Goal: Information Seeking & Learning: Learn about a topic

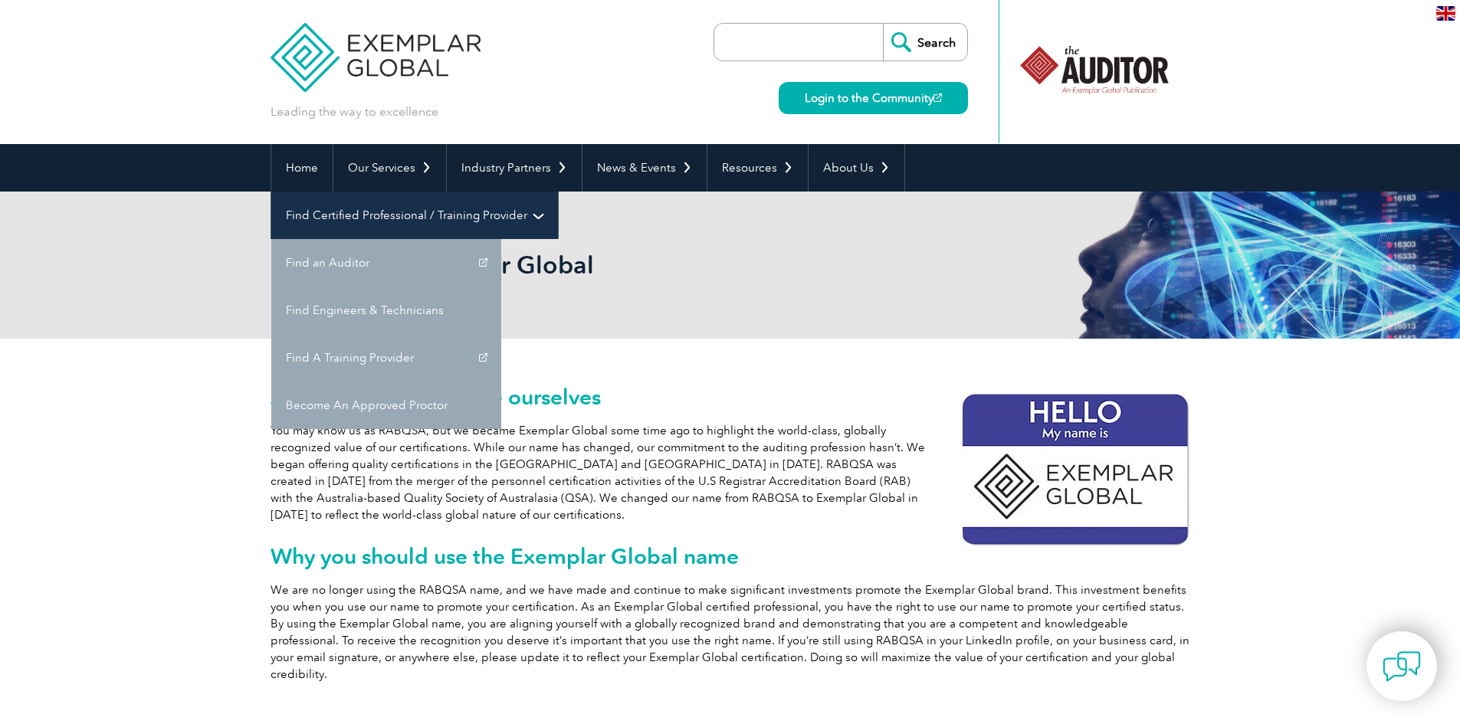
click at [558, 192] on link "Find Certified Professional / Training Provider" at bounding box center [414, 216] width 287 height 48
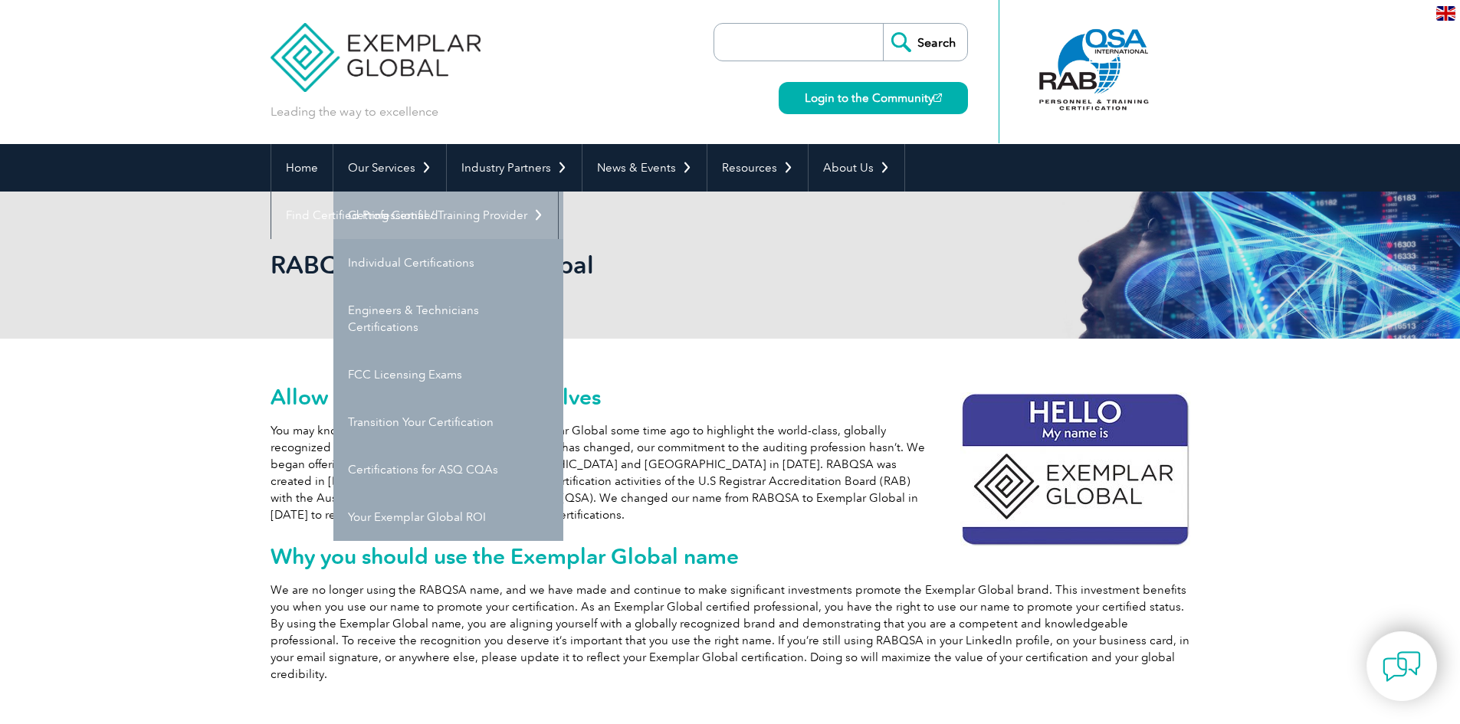
click at [382, 209] on link "Getting Certified" at bounding box center [448, 216] width 230 height 48
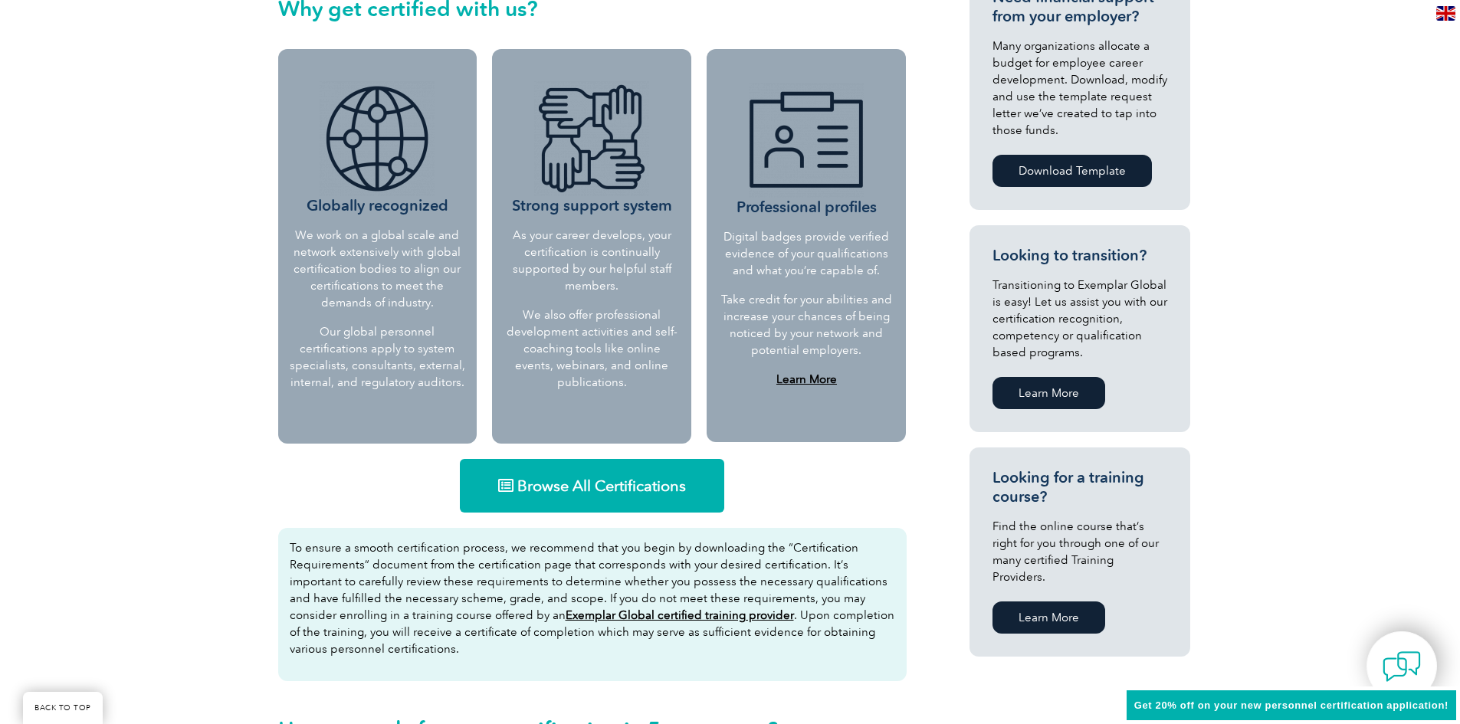
scroll to position [690, 0]
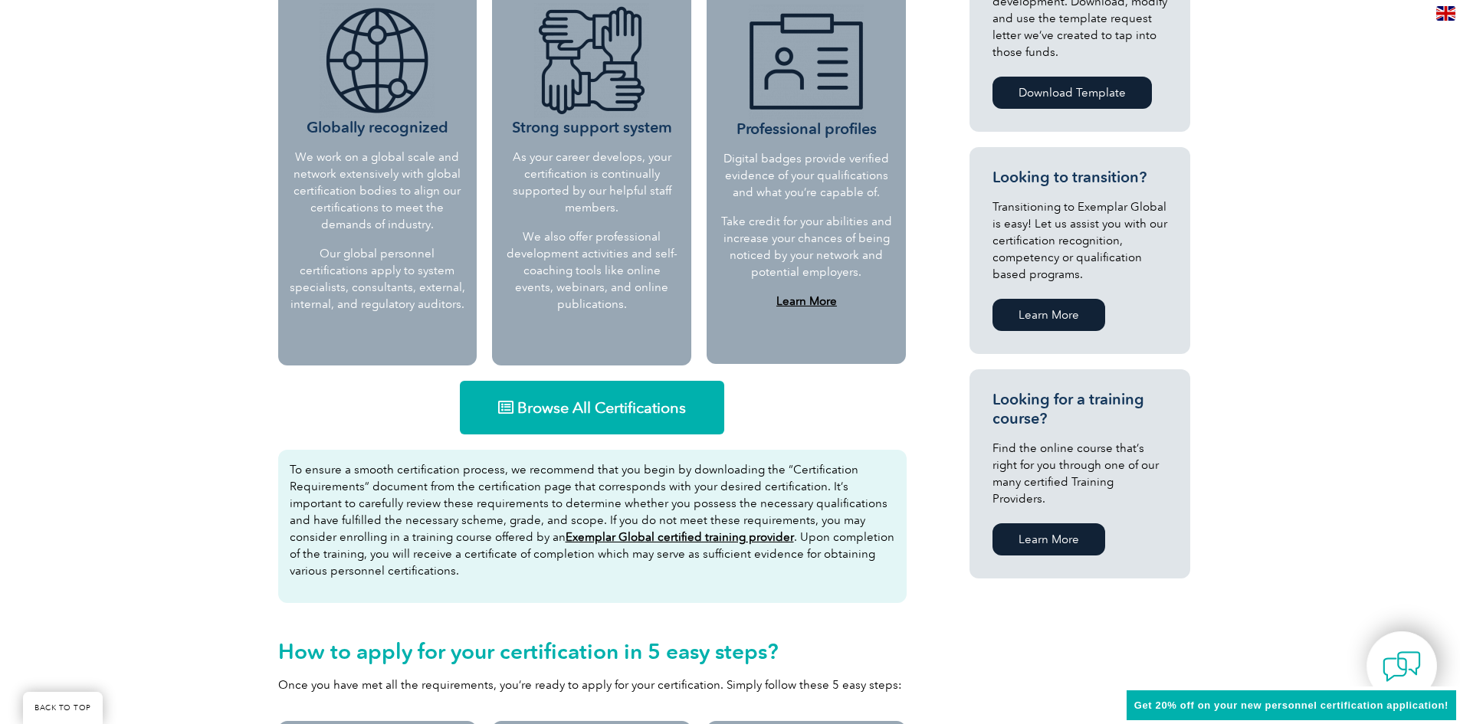
click at [575, 408] on span "Browse All Certifications" at bounding box center [601, 407] width 169 height 15
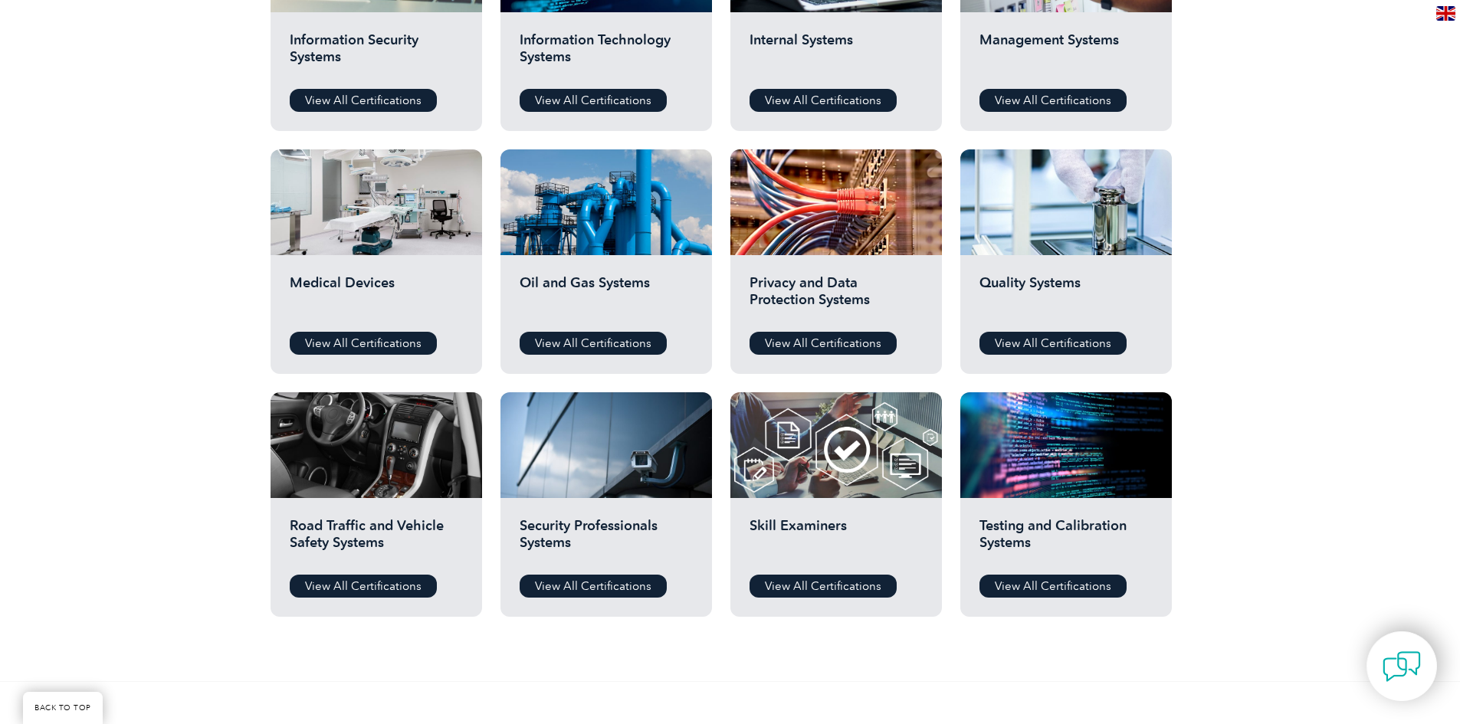
scroll to position [920, 0]
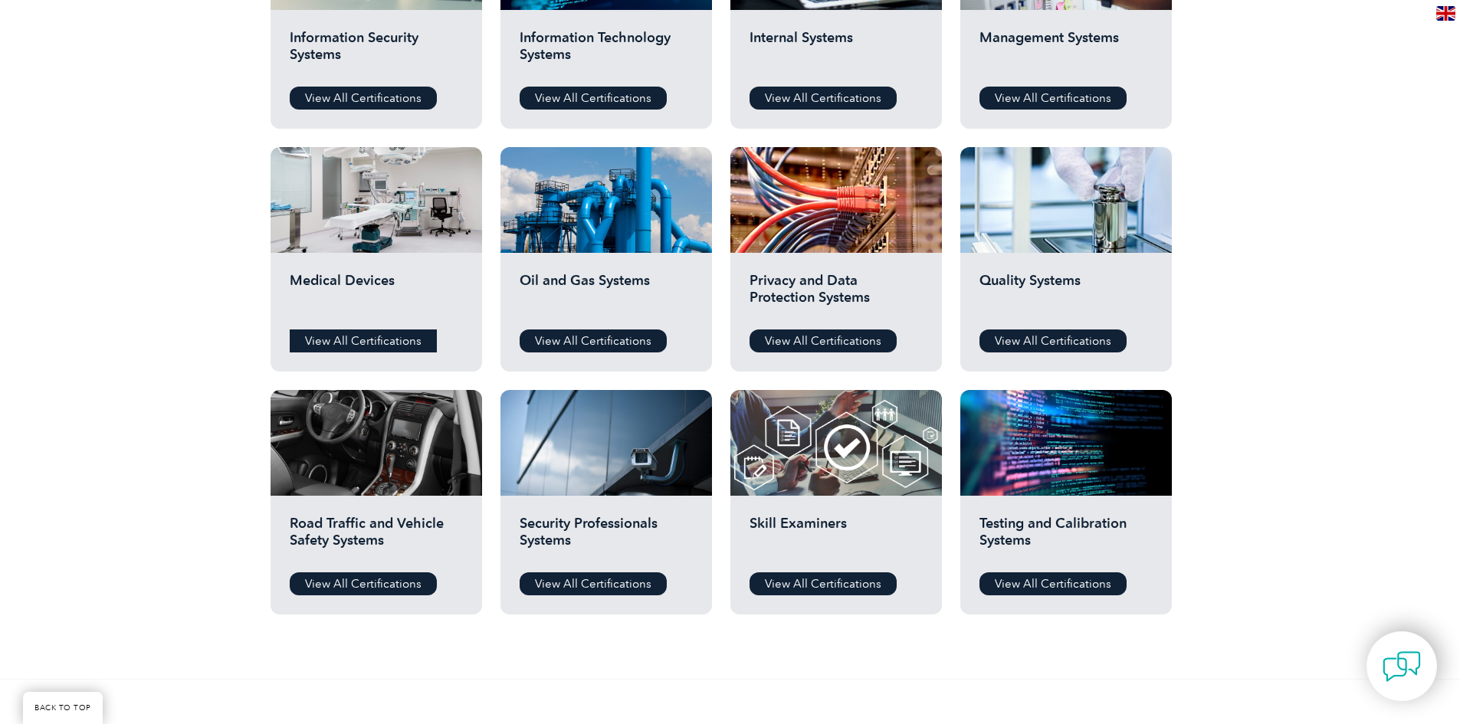
click at [362, 335] on link "View All Certifications" at bounding box center [363, 341] width 147 height 23
click at [1060, 333] on link "View All Certifications" at bounding box center [1053, 341] width 147 height 23
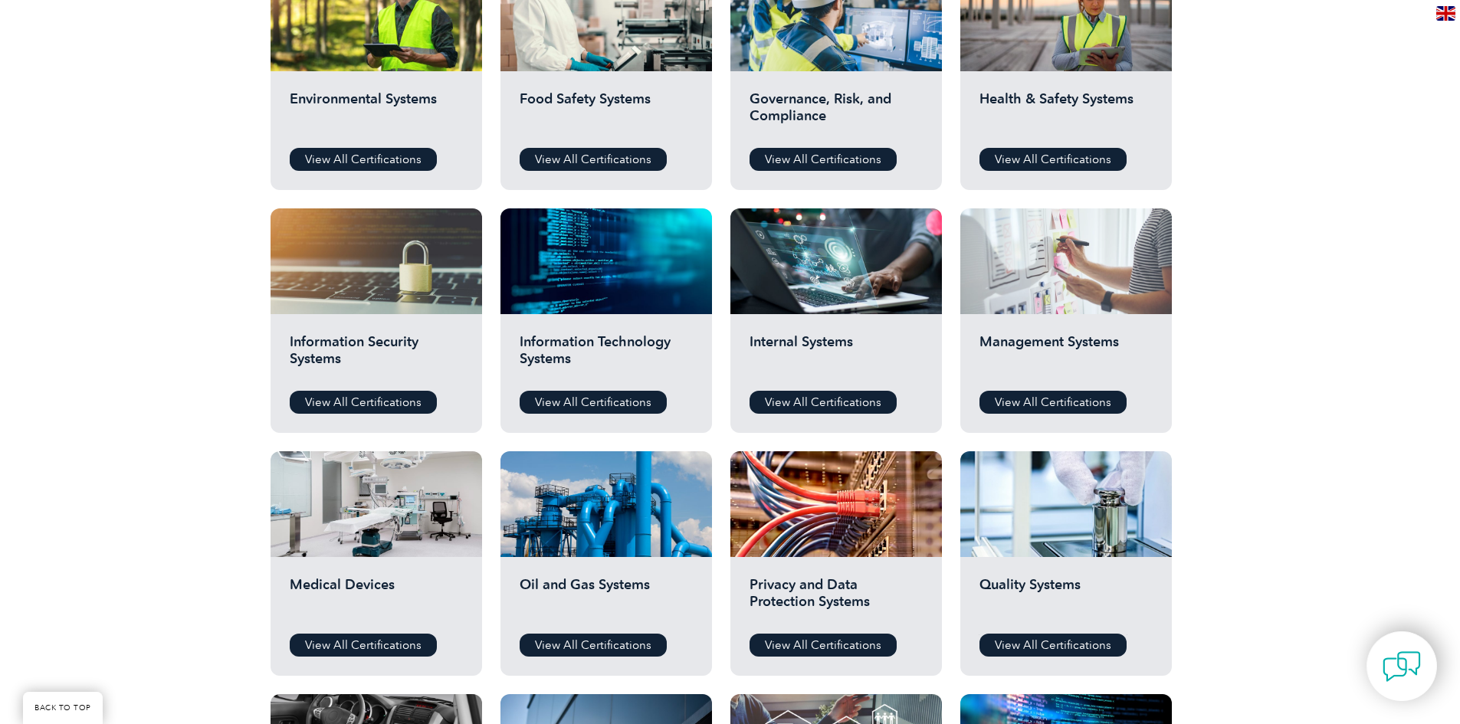
scroll to position [613, 0]
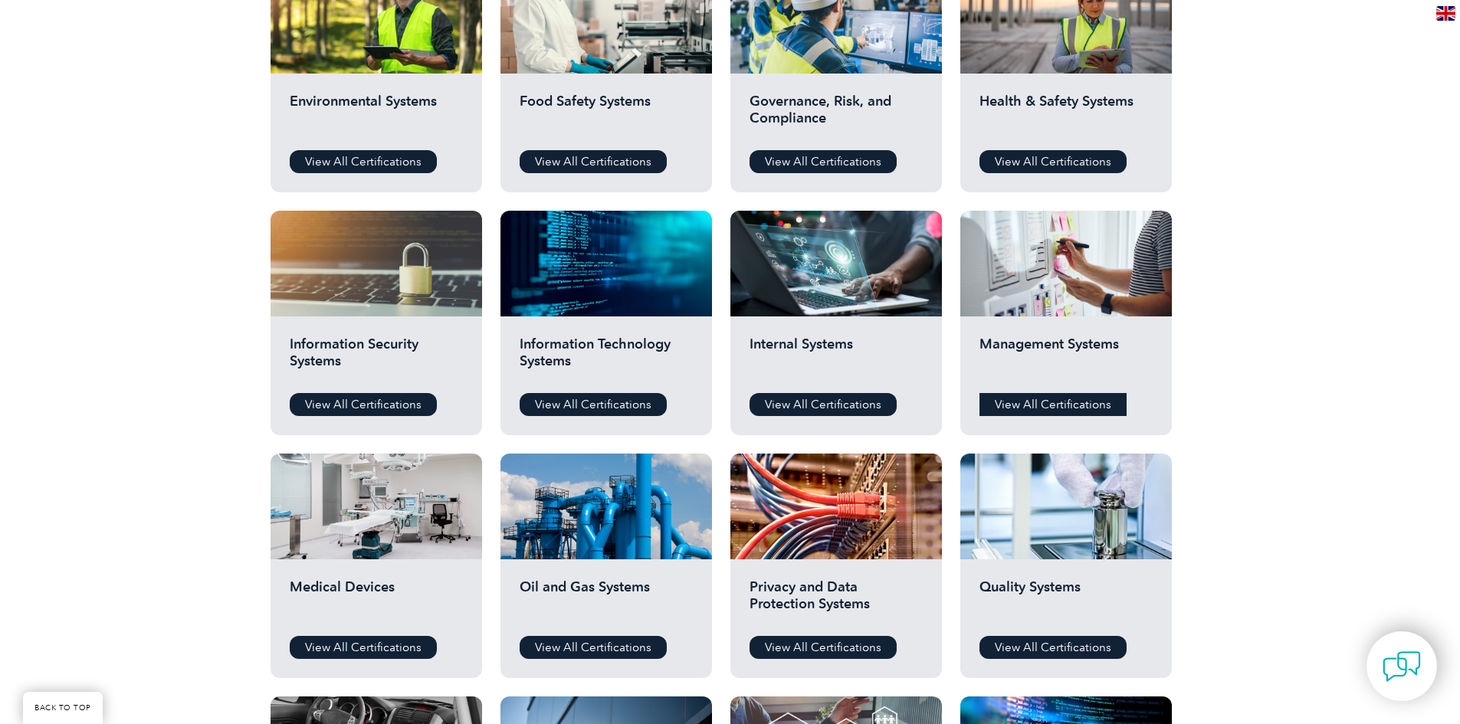
click at [1049, 396] on link "View All Certifications" at bounding box center [1053, 404] width 147 height 23
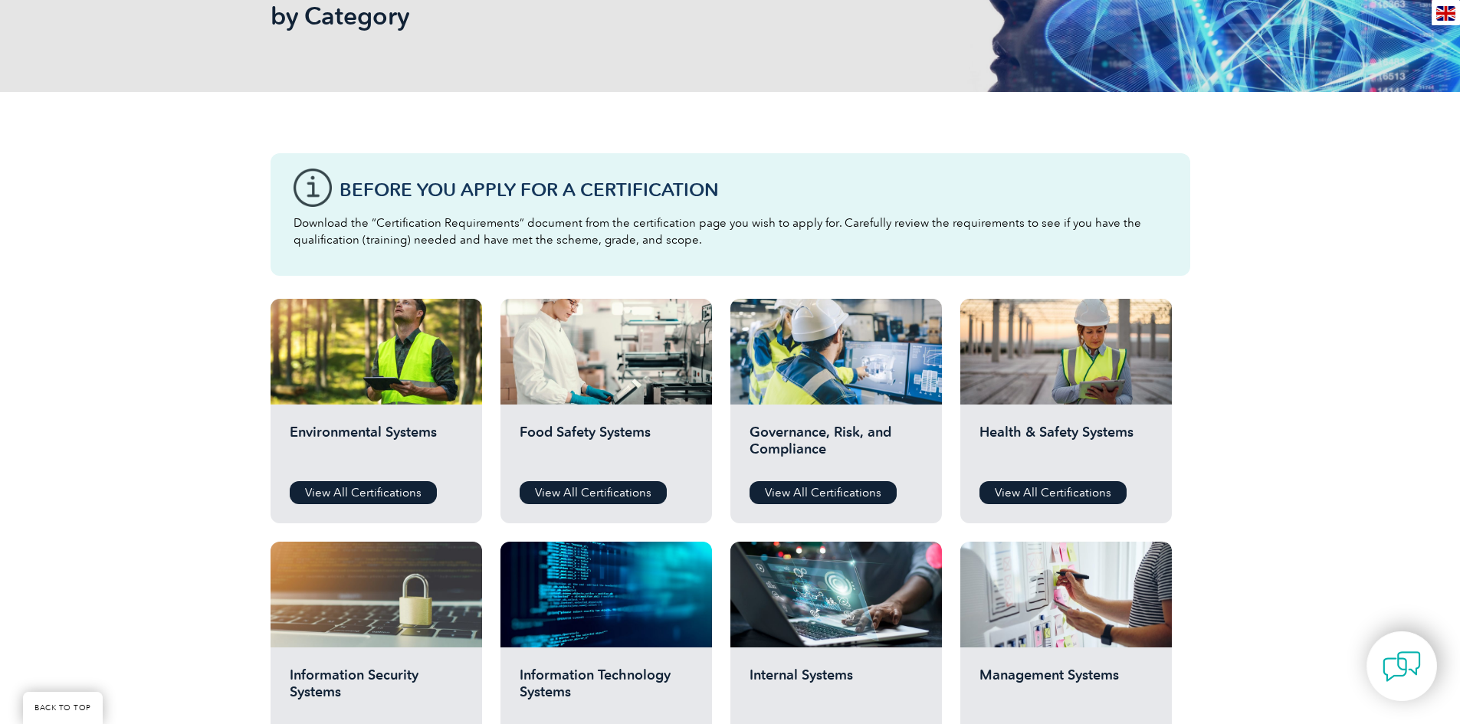
scroll to position [0, 0]
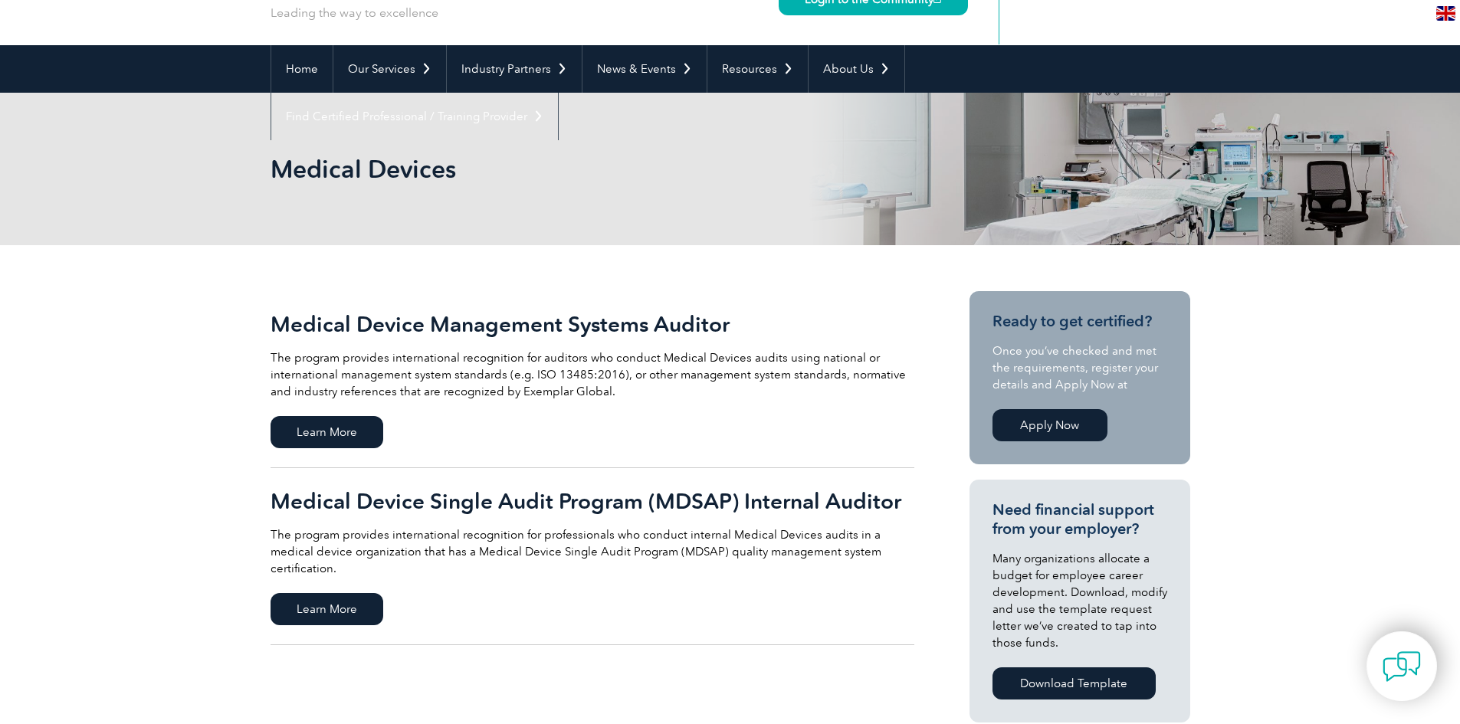
scroll to position [77, 0]
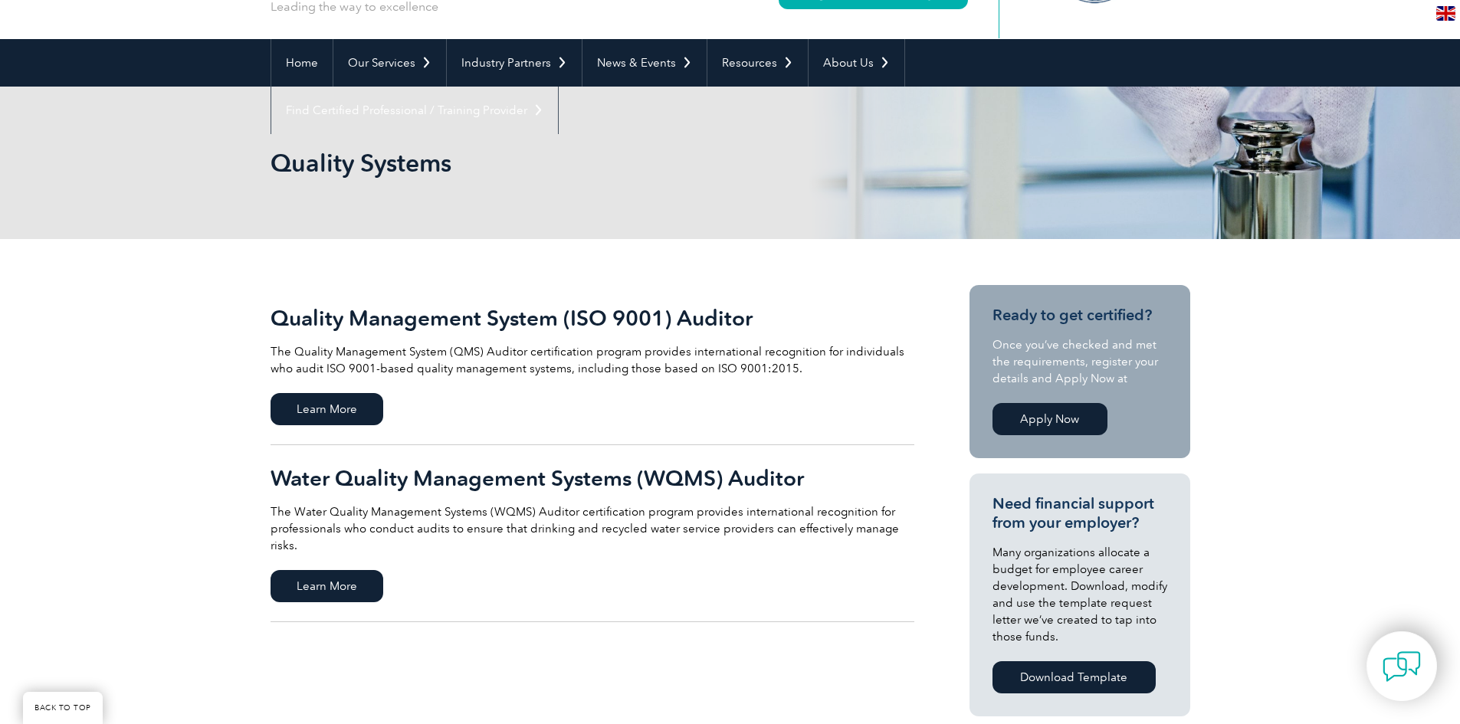
scroll to position [153, 0]
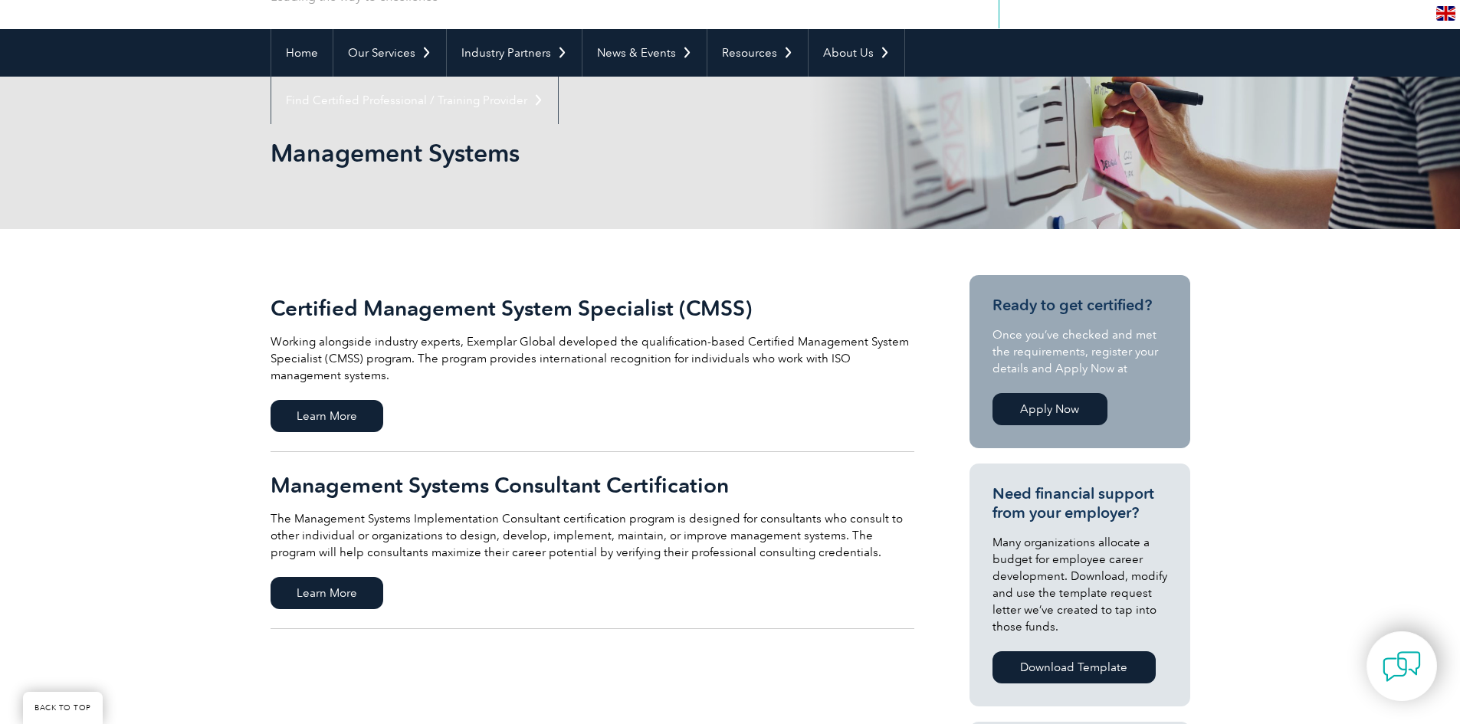
scroll to position [77, 0]
